Goal: Transaction & Acquisition: Obtain resource

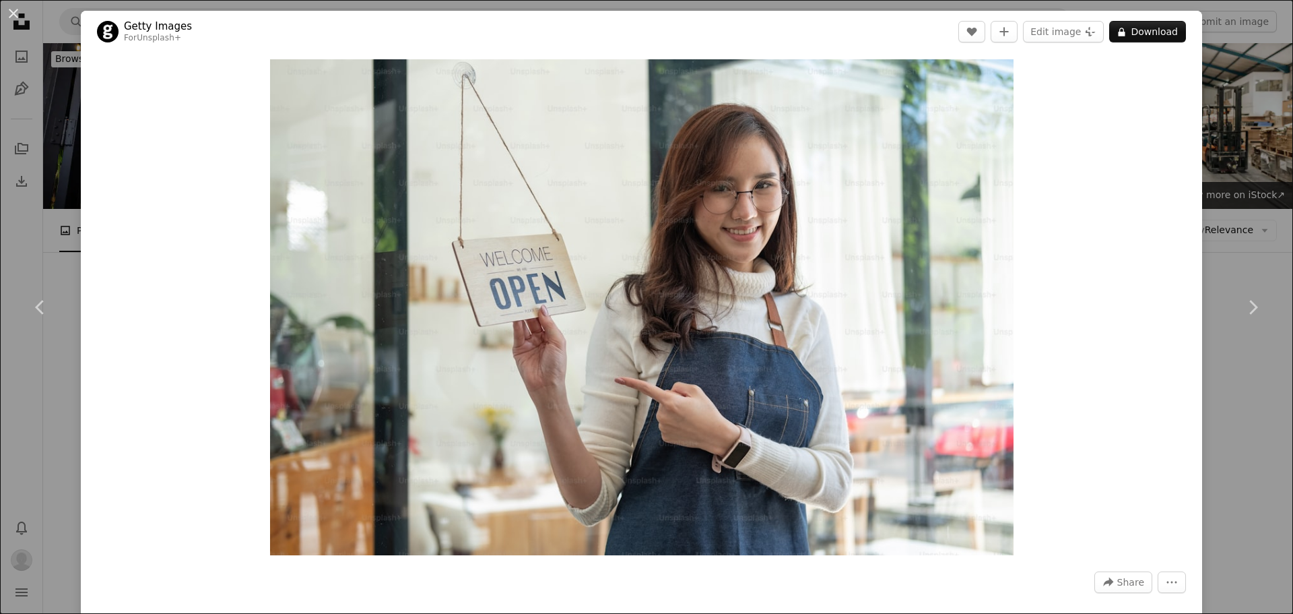
scroll to position [1010, 0]
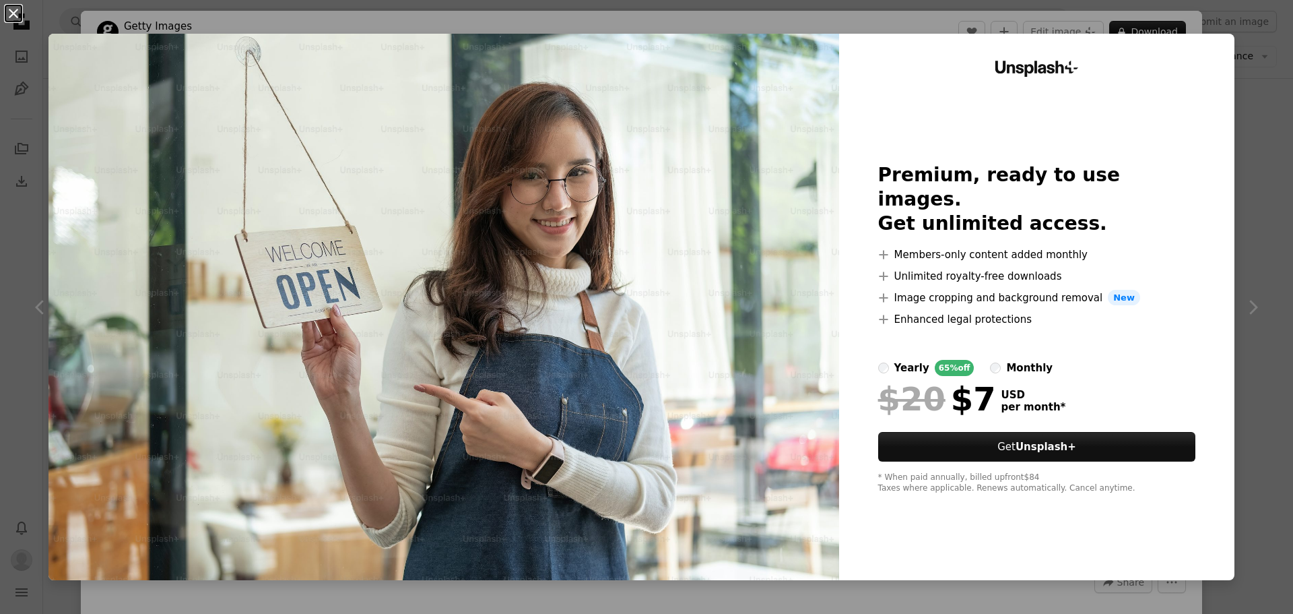
click at [15, 14] on button "An X shape" at bounding box center [13, 13] width 16 height 16
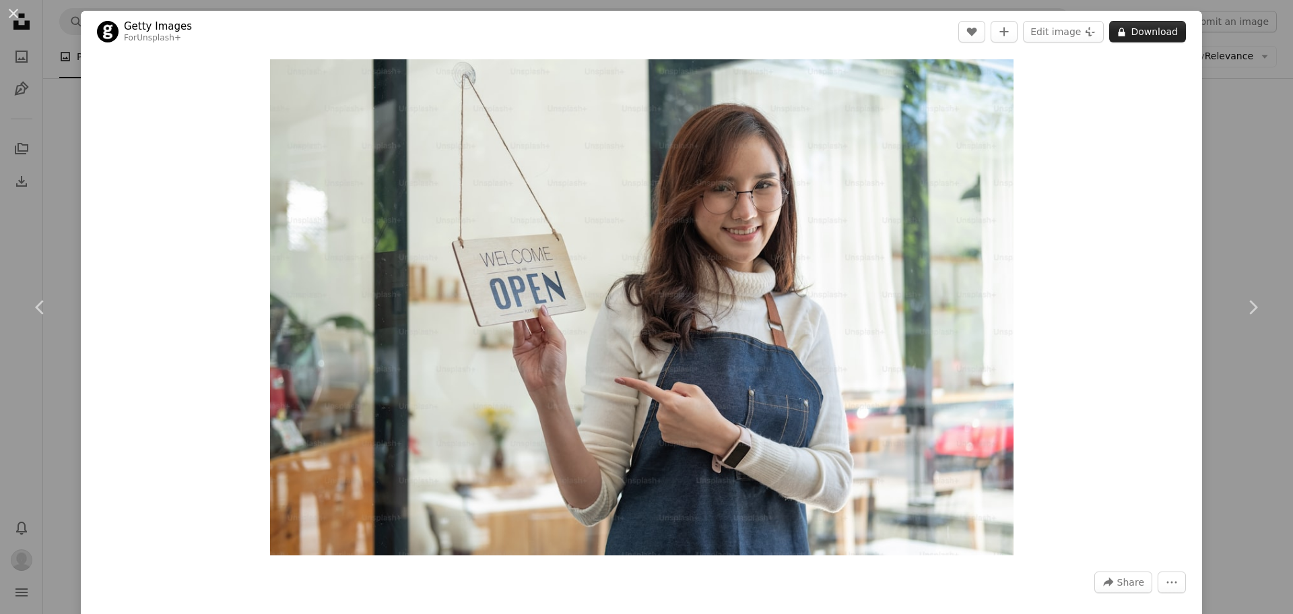
click at [1135, 33] on button "A lock Download" at bounding box center [1147, 32] width 77 height 22
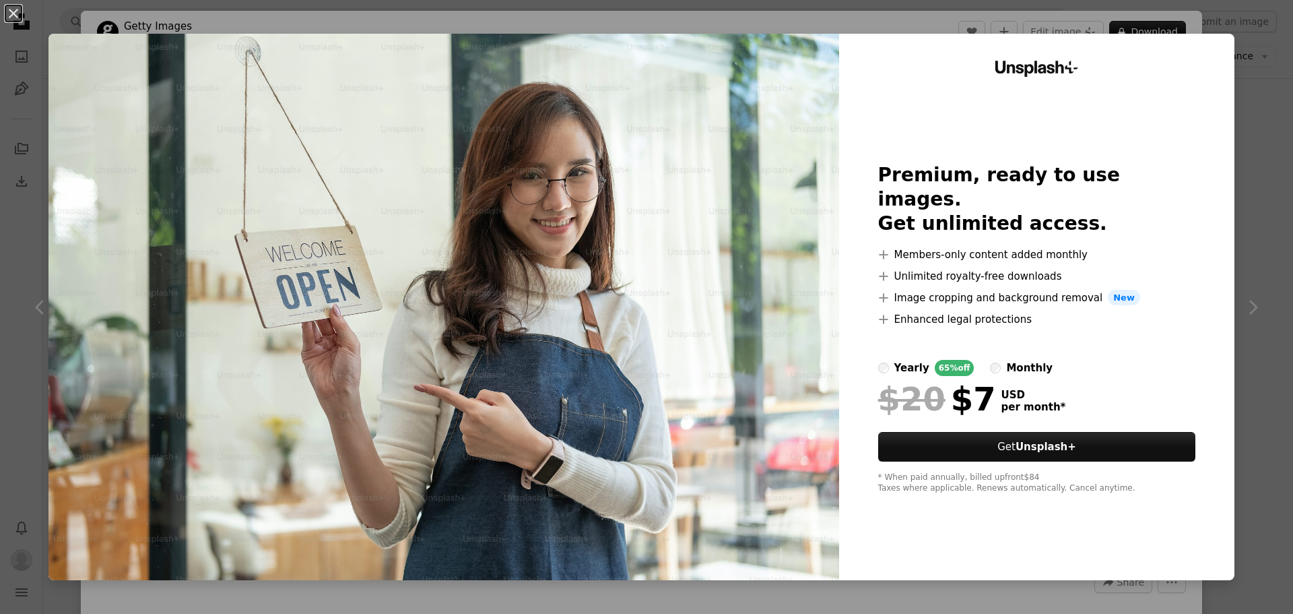
drag, startPoint x: 13, startPoint y: 14, endPoint x: 34, endPoint y: 18, distance: 21.8
click at [13, 14] on button "An X shape" at bounding box center [13, 13] width 16 height 16
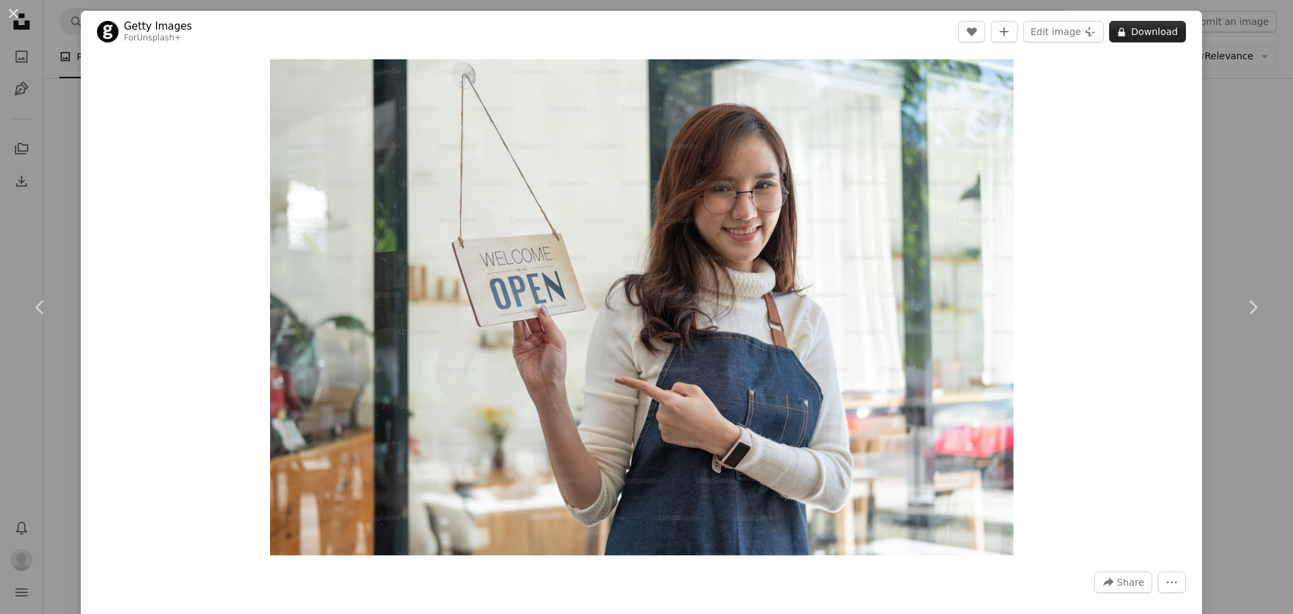
click at [1126, 33] on button "A lock Download" at bounding box center [1147, 32] width 77 height 22
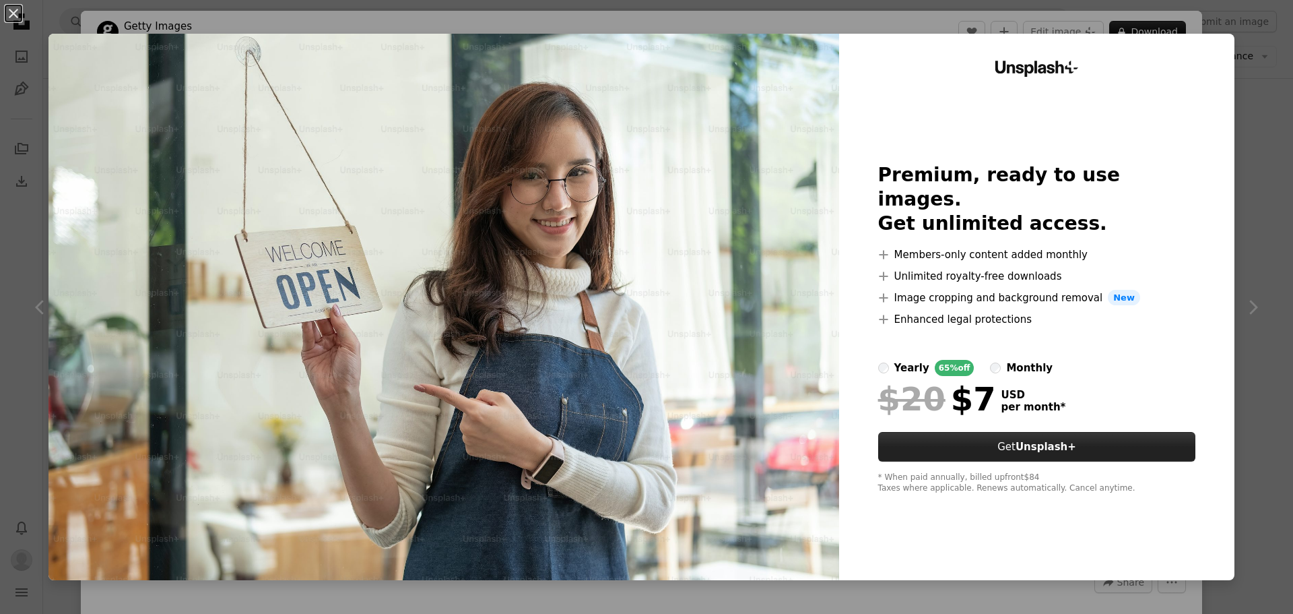
click at [1028, 441] on strong "Unsplash+" at bounding box center [1046, 447] width 61 height 12
